Goal: Navigation & Orientation: Find specific page/section

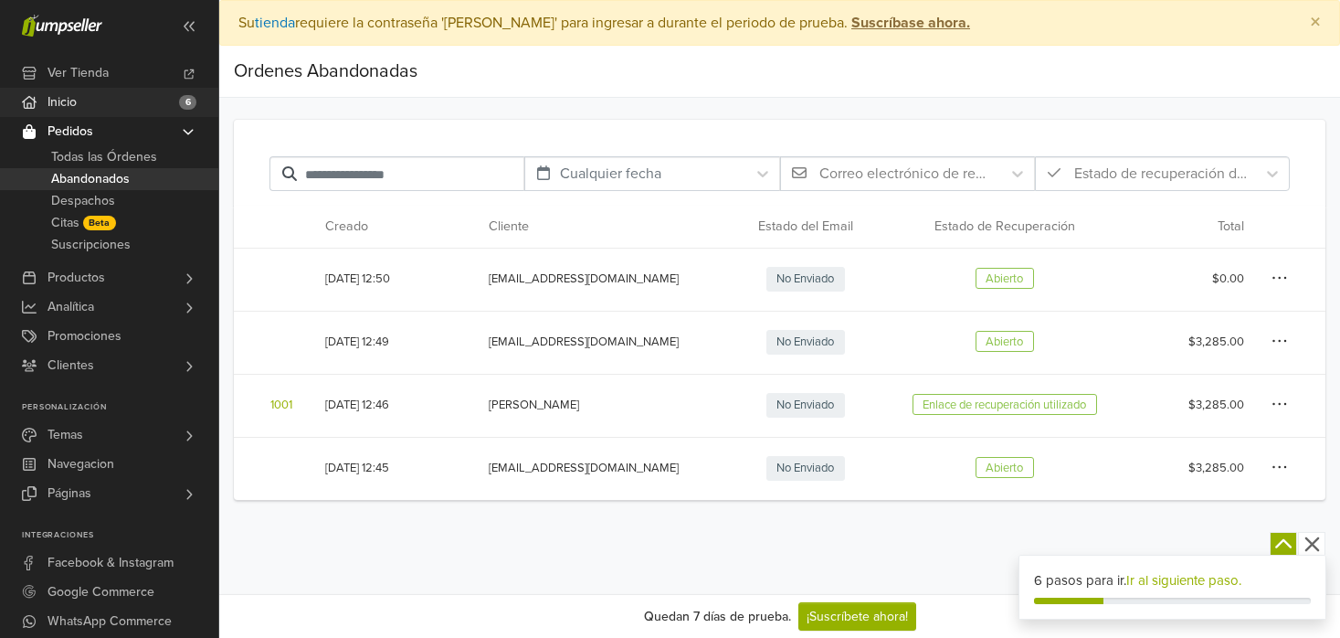
click at [70, 99] on span "Inicio" at bounding box center [62, 102] width 29 height 29
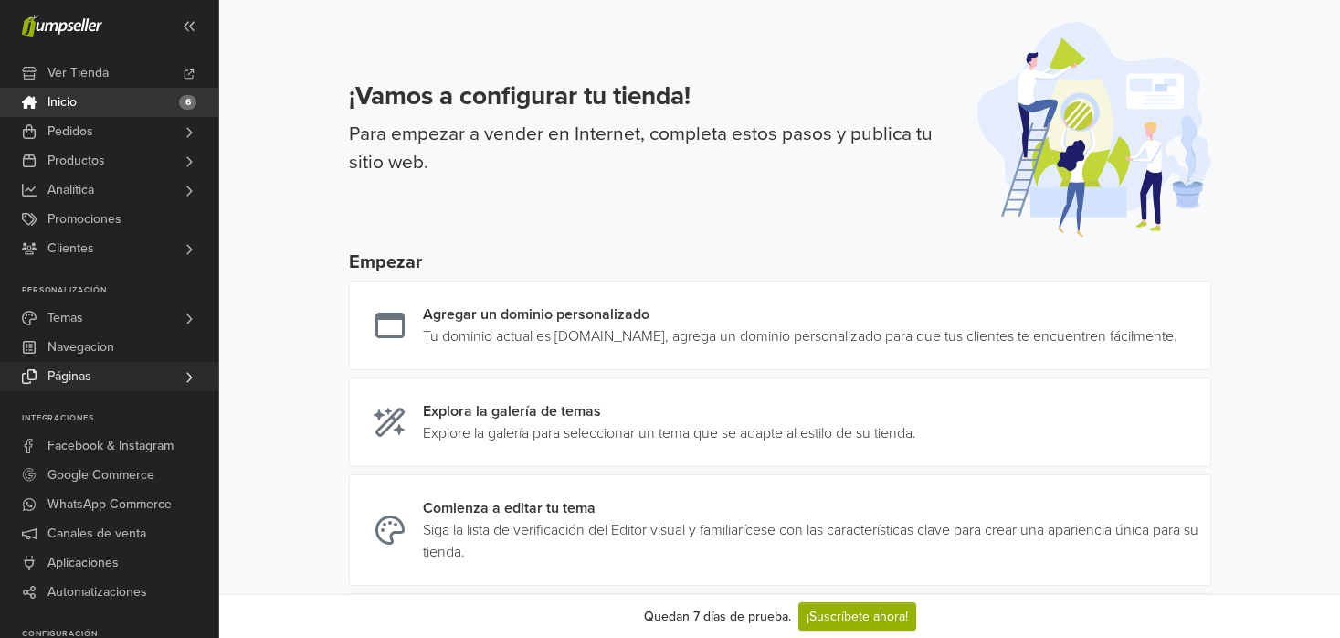
click at [77, 374] on span "Páginas" at bounding box center [70, 376] width 44 height 29
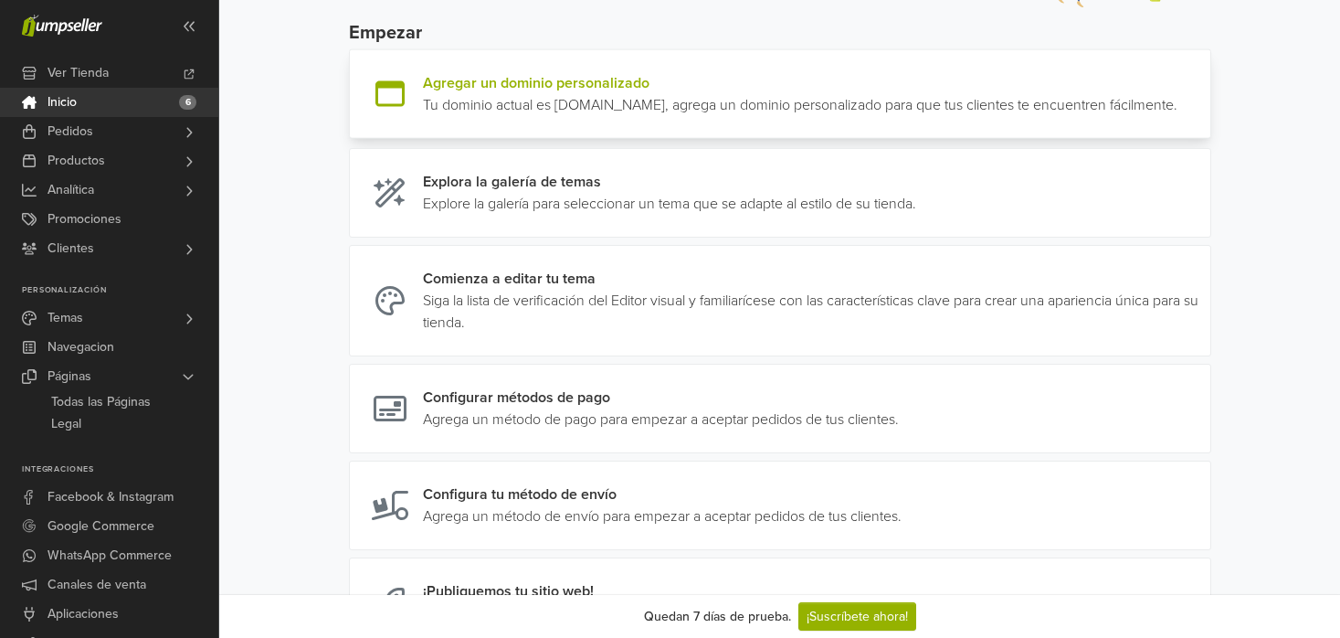
scroll to position [227, 0]
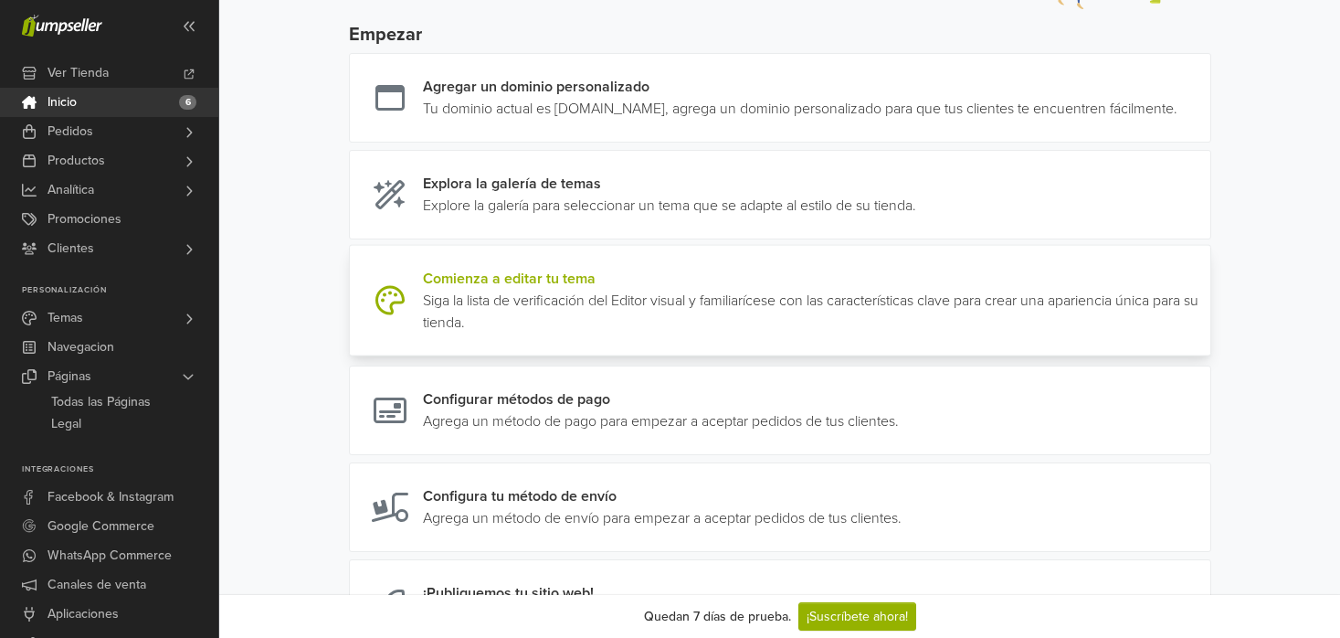
click at [1203, 316] on link at bounding box center [1203, 301] width 0 height 66
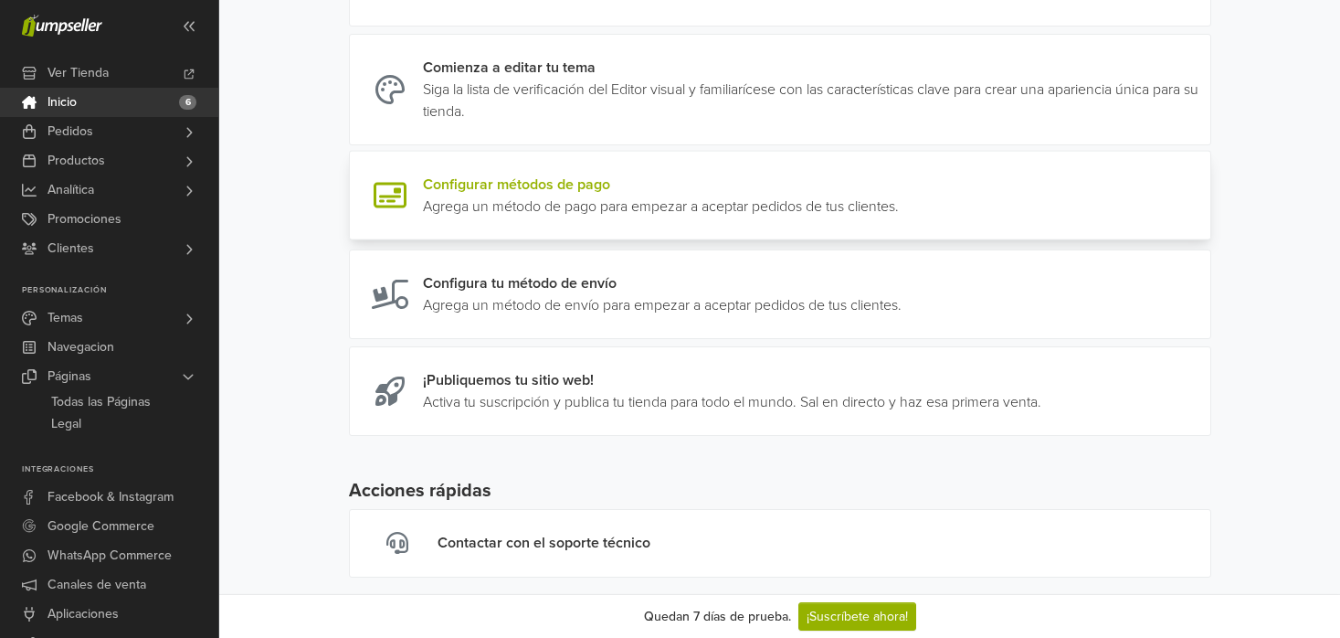
scroll to position [449, 0]
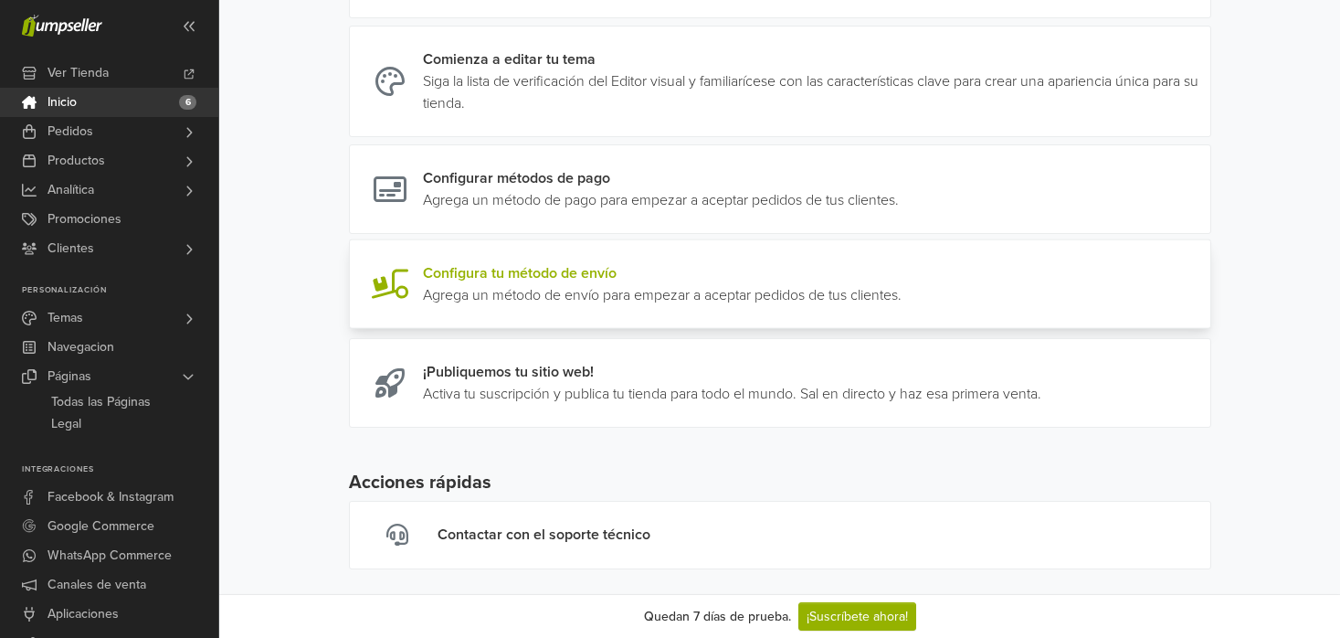
click at [902, 306] on link at bounding box center [902, 284] width 0 height 44
